Goal: Task Accomplishment & Management: Manage account settings

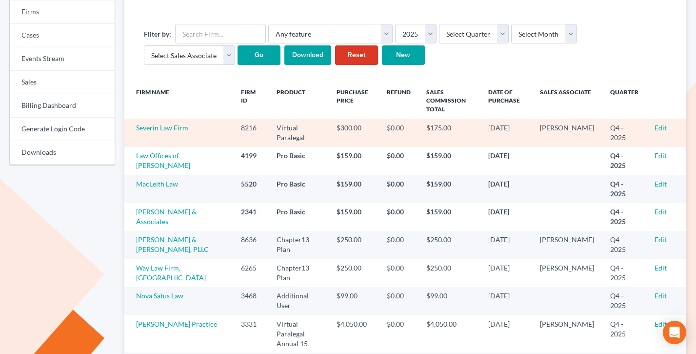
scroll to position [94, 0]
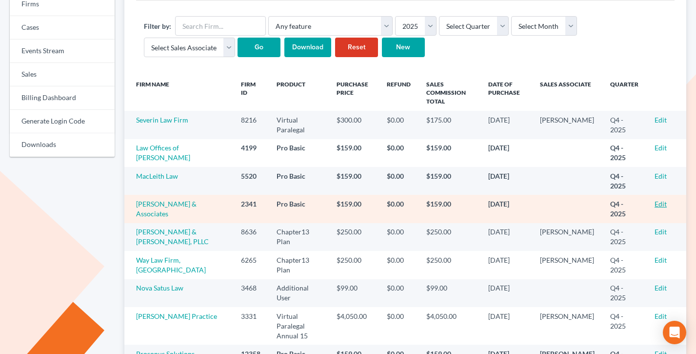
click at [656, 200] on link "Edit" at bounding box center [660, 203] width 12 height 8
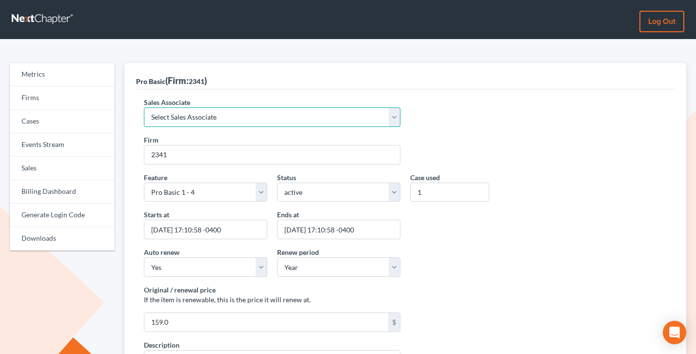
click at [226, 120] on select "Select Sales Associate Alex Seymour Over Transom Tim Shadoan" at bounding box center [272, 117] width 257 height 20
select select "7676"
click at [144, 107] on select "Select Sales Associate [PERSON_NAME] Over Transom [PERSON_NAME]" at bounding box center [272, 117] width 257 height 20
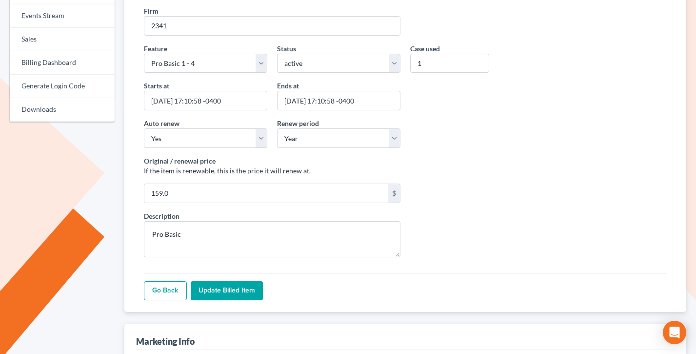
click at [231, 296] on input "Update Billed item" at bounding box center [227, 291] width 72 height 20
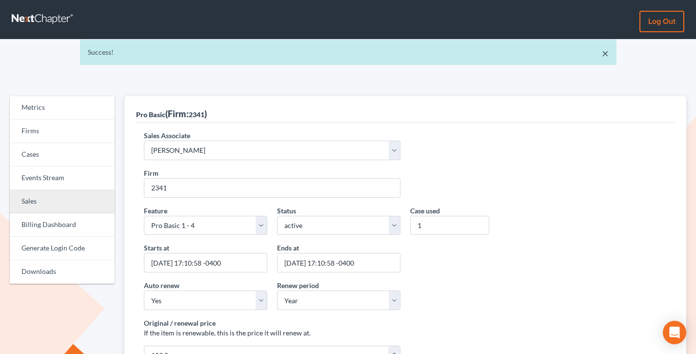
click at [49, 192] on link "Sales" at bounding box center [62, 201] width 105 height 23
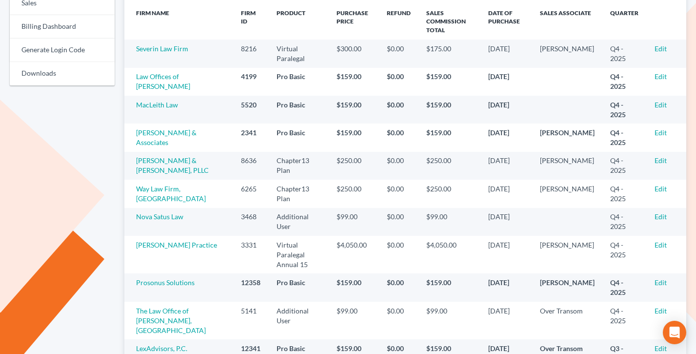
scroll to position [181, 0]
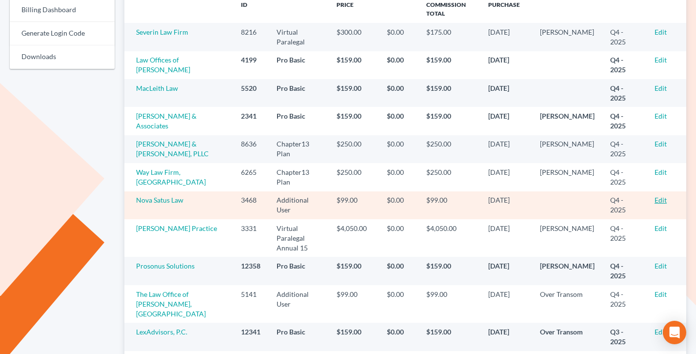
click at [658, 201] on link "Edit" at bounding box center [660, 200] width 12 height 8
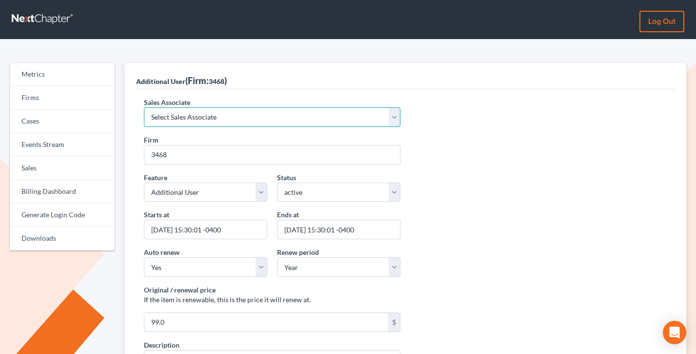
click at [194, 116] on select "Select Sales Associate [PERSON_NAME] Over Transom [PERSON_NAME]" at bounding box center [272, 117] width 257 height 20
select select "10275"
click at [144, 107] on select "Select Sales Associate Alex Seymour Over Transom Tim Shadoan" at bounding box center [272, 117] width 257 height 20
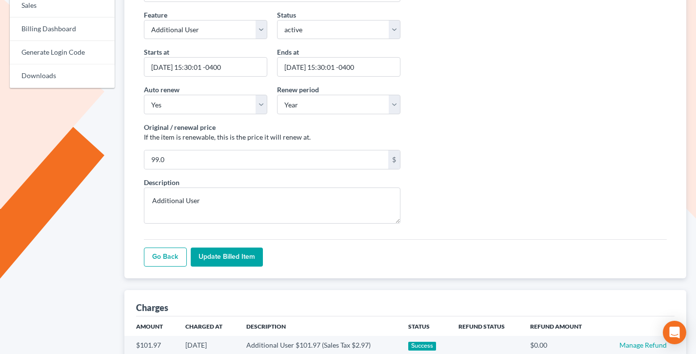
click at [226, 249] on input "Update Billed item" at bounding box center [227, 257] width 72 height 20
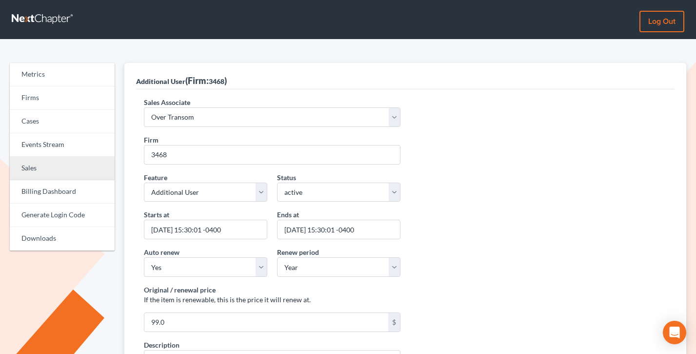
click at [44, 175] on link "Sales" at bounding box center [62, 168] width 105 height 23
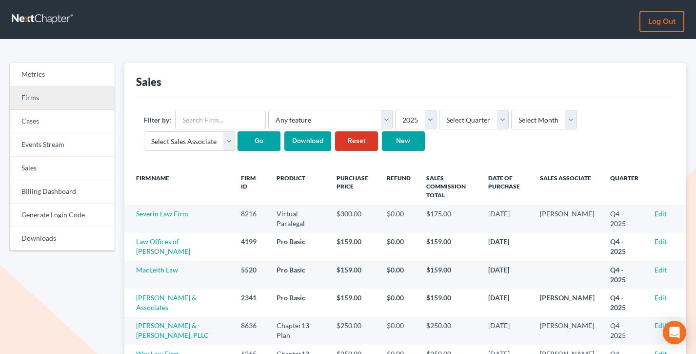
click at [39, 98] on link "Firms" at bounding box center [62, 97] width 105 height 23
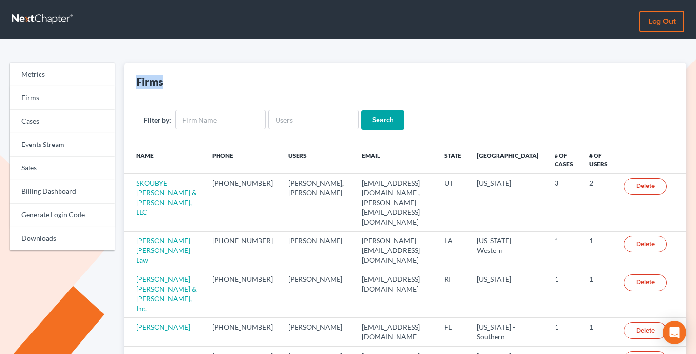
drag, startPoint x: 163, startPoint y: 84, endPoint x: 131, endPoint y: 82, distance: 32.2
click at [131, 82] on div "Firms Filter by: Search Name Phone Users Email State Primary District # of Case…" at bounding box center [405, 321] width 562 height 516
click at [309, 119] on input "text" at bounding box center [313, 120] width 91 height 20
paste input "Dan@lasvegas13.com"
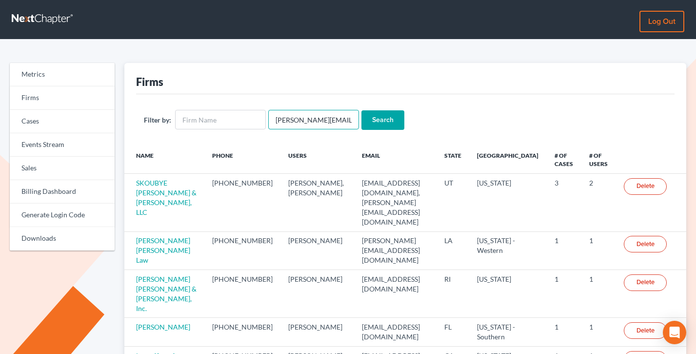
type input "Dan@lasvegas13.com"
click at [361, 110] on input "Search" at bounding box center [382, 120] width 43 height 20
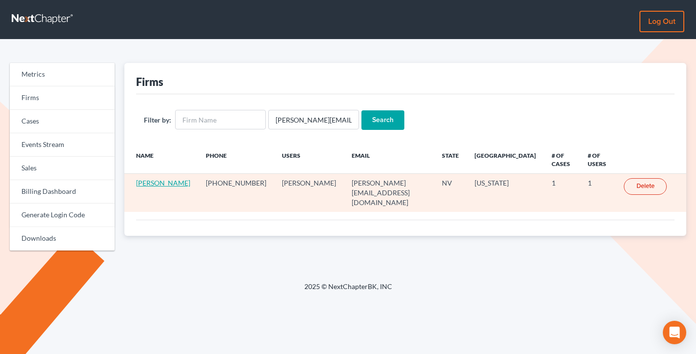
click at [145, 178] on link "Dan Riggs" at bounding box center [163, 182] width 54 height 8
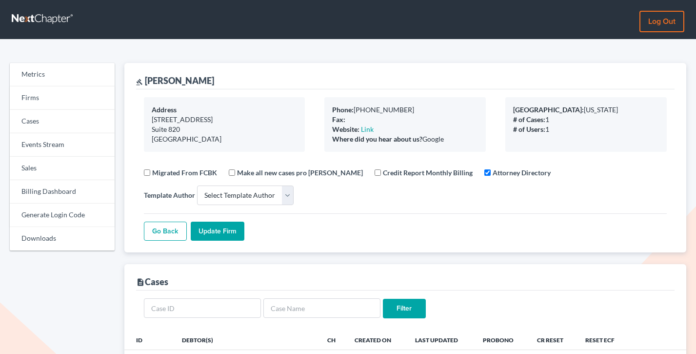
select select
click at [45, 195] on link "Billing Dashboard" at bounding box center [62, 191] width 105 height 23
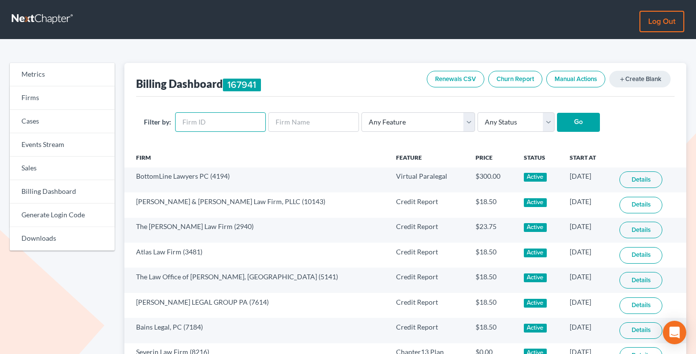
click at [228, 122] on input "text" at bounding box center [220, 122] width 91 height 20
paste input "11614"
type input "11614"
click at [557, 113] on input "Go" at bounding box center [578, 123] width 43 height 20
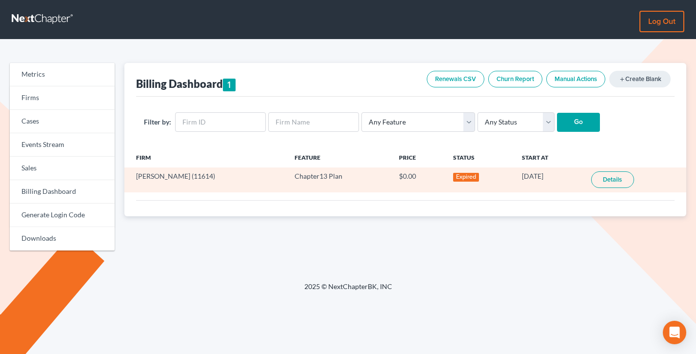
click at [619, 179] on link "Details" at bounding box center [612, 179] width 43 height 17
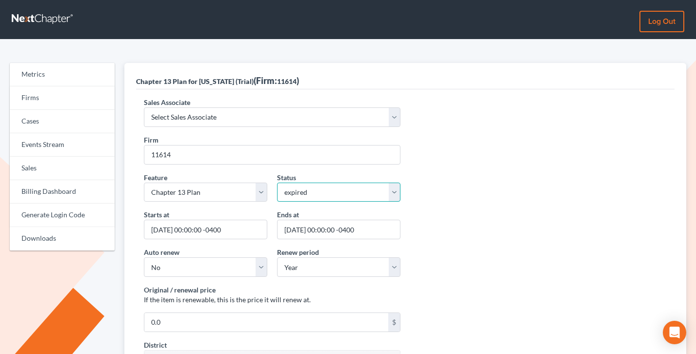
click at [320, 193] on select "active inactive pending expired error pending_charges" at bounding box center [338, 192] width 123 height 20
select select "active"
click at [277, 182] on select "active inactive pending expired error pending_charges" at bounding box center [338, 192] width 123 height 20
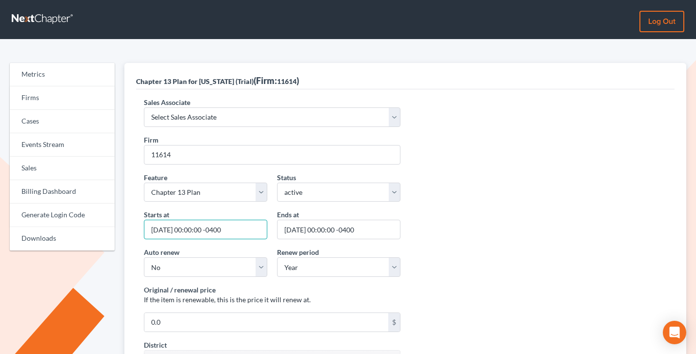
click at [177, 229] on input "2025-08-21 00:00:00 -0400" at bounding box center [205, 229] width 123 height 20
type input "[DATE] 00:00:00 -0400"
click at [309, 229] on input "2025-08-28 00:00:00 -0400" at bounding box center [338, 229] width 123 height 20
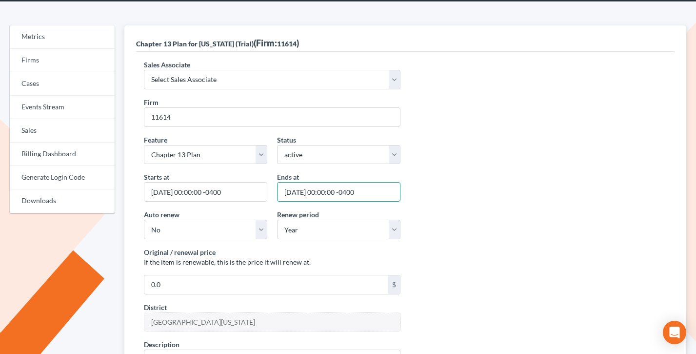
scroll to position [162, 0]
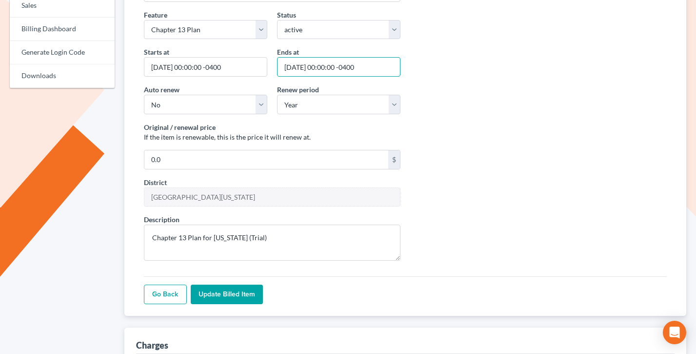
type input "[DATE] 00:00:00 -0400"
click at [220, 296] on input "Update Billed item" at bounding box center [227, 294] width 72 height 20
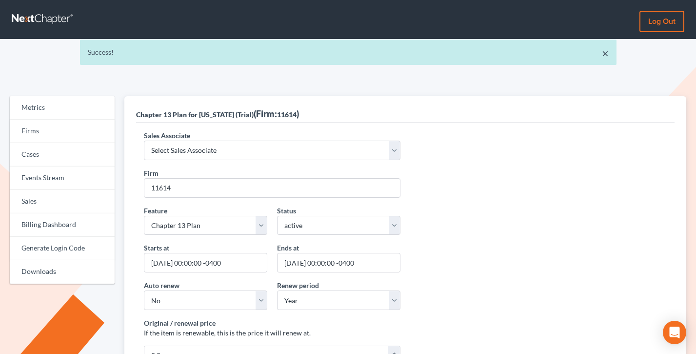
drag, startPoint x: 609, startPoint y: 54, endPoint x: 593, endPoint y: 57, distance: 15.9
click at [609, 54] on div "× Success!" at bounding box center [348, 52] width 536 height 25
click at [603, 55] on link "×" at bounding box center [605, 53] width 7 height 12
